Goal: Contribute content: Add original content to the website for others to see

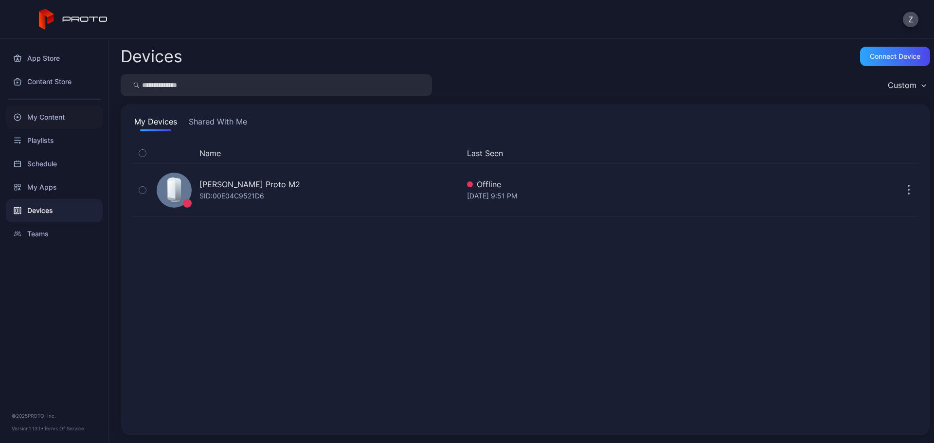
click at [43, 119] on div "My Content" at bounding box center [54, 117] width 97 height 23
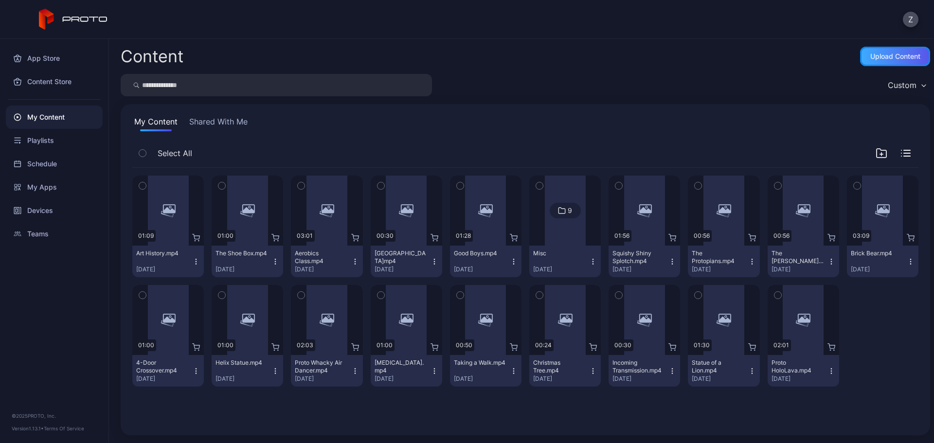
click at [870, 60] on div "Upload Content" at bounding box center [895, 57] width 50 height 8
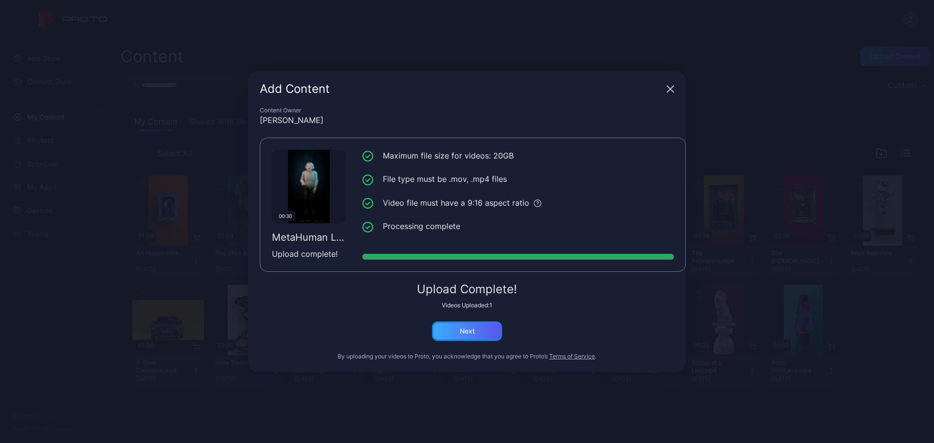
click at [483, 332] on div "Next" at bounding box center [467, 331] width 70 height 19
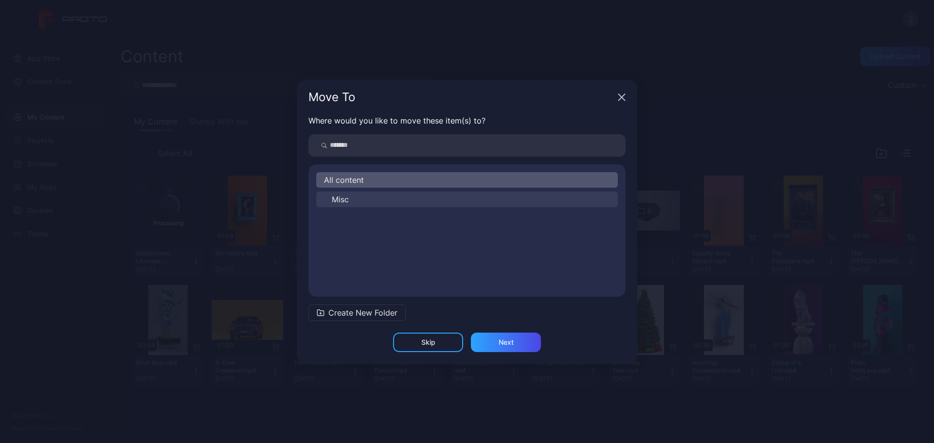
click at [349, 202] on span "Misc" at bounding box center [340, 200] width 17 height 12
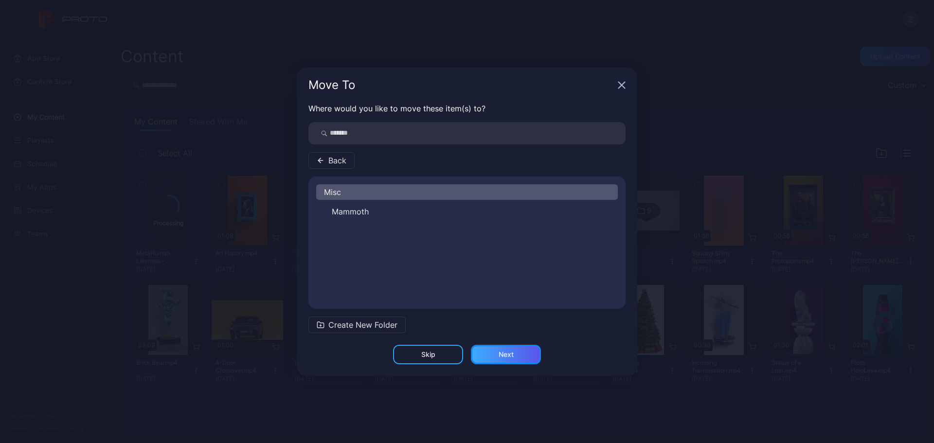
click at [503, 358] on div "Next" at bounding box center [506, 354] width 70 height 19
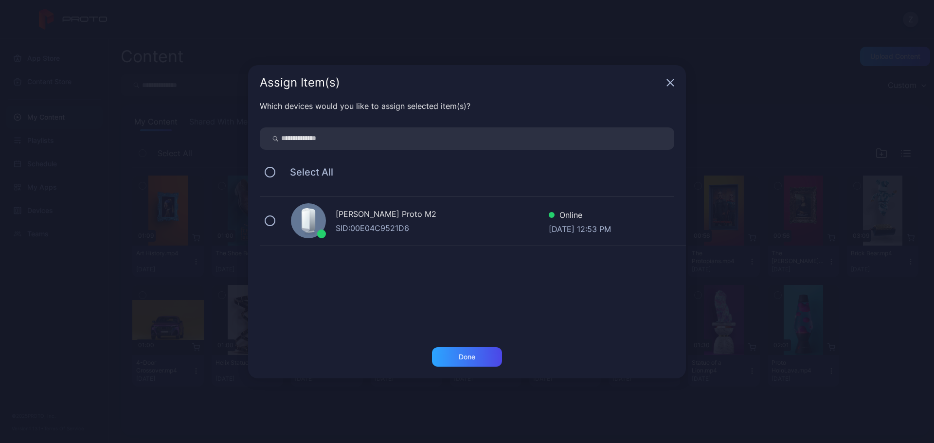
click at [278, 222] on div "[PERSON_NAME] Proto M2 SID: 00E04C9521D6 Online [DATE] 12:53 PM" at bounding box center [473, 221] width 426 height 49
click at [496, 361] on div "Done" at bounding box center [467, 356] width 70 height 19
click at [493, 361] on button "Done" at bounding box center [467, 356] width 70 height 19
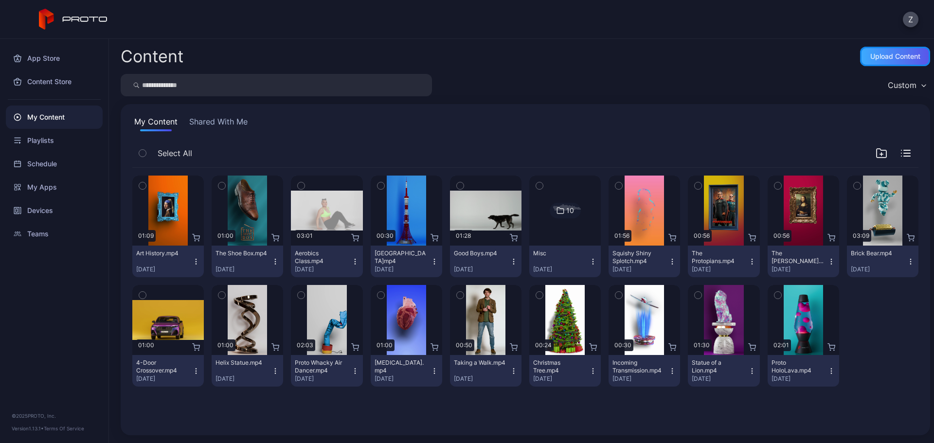
click at [886, 57] on div "Upload Content" at bounding box center [895, 57] width 50 height 8
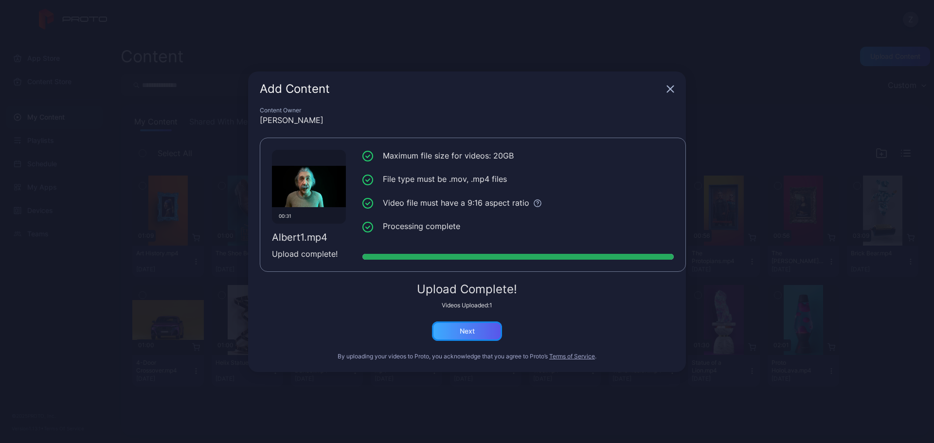
click at [480, 330] on div "Next" at bounding box center [467, 331] width 70 height 19
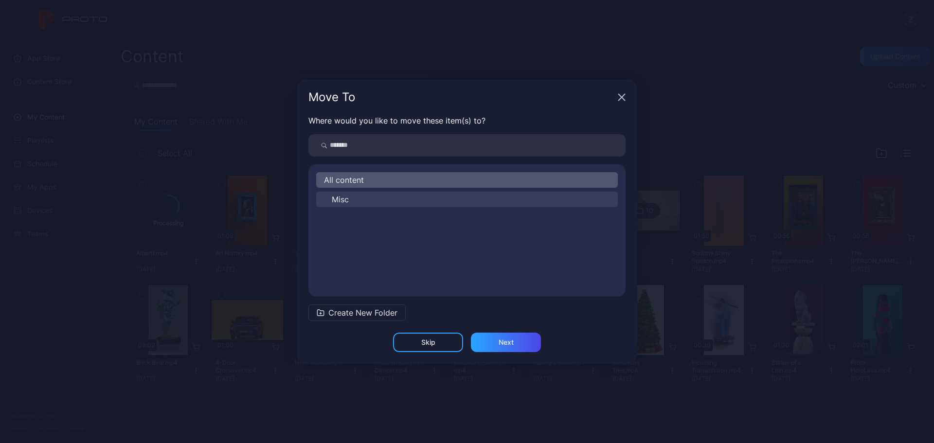
click at [357, 196] on button "Misc" at bounding box center [467, 200] width 302 height 16
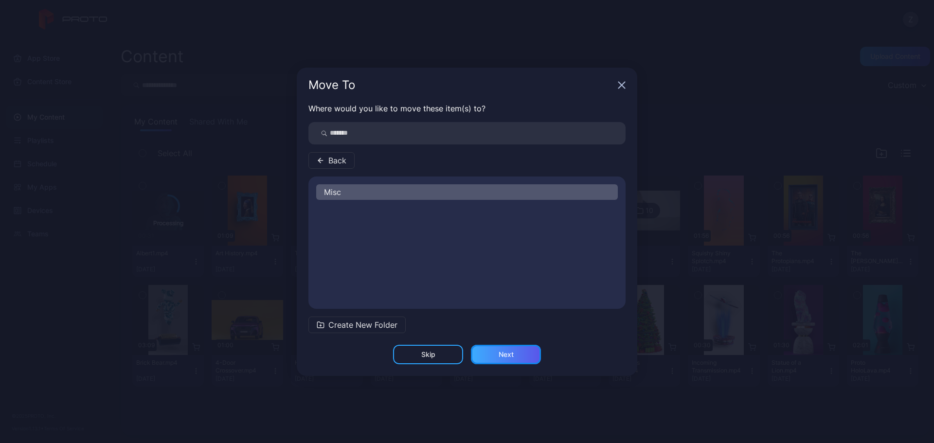
click at [511, 346] on div "Next" at bounding box center [506, 354] width 70 height 19
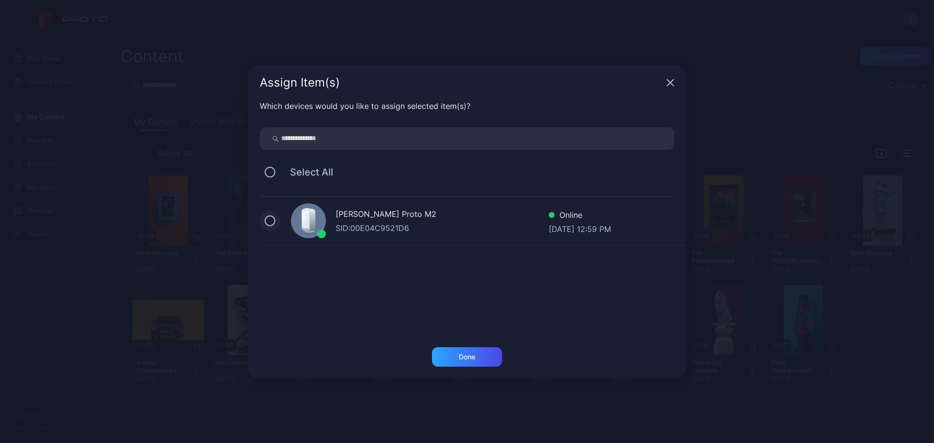
click at [271, 217] on button at bounding box center [270, 220] width 11 height 11
click at [474, 361] on div "Done" at bounding box center [467, 356] width 70 height 19
